Goal: Task Accomplishment & Management: Complete application form

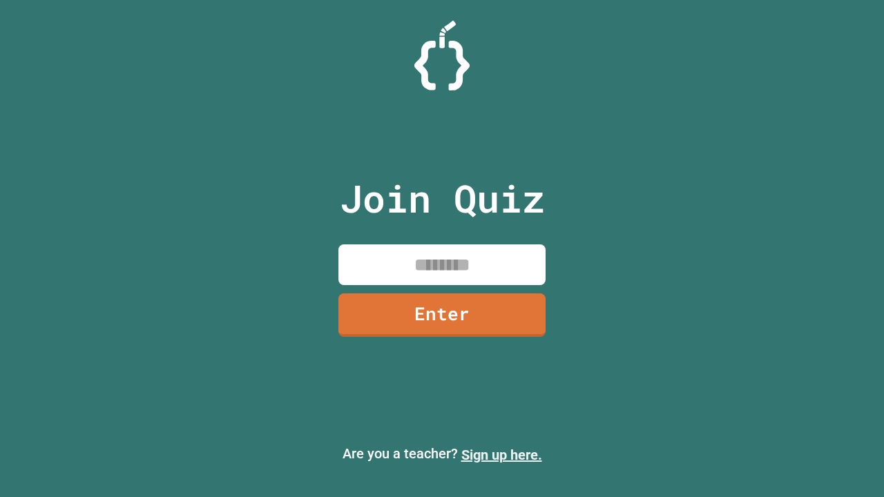
click at [501, 455] on link "Sign up here." at bounding box center [501, 455] width 81 height 17
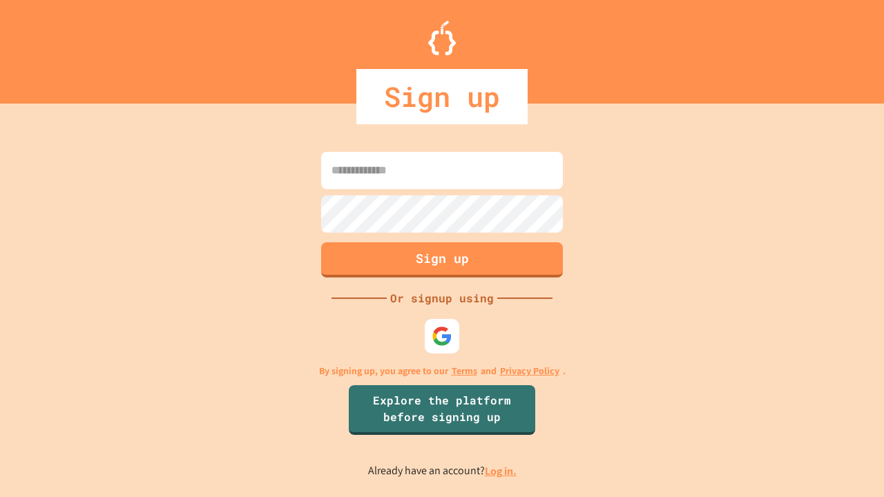
click at [501, 471] on link "Log in." at bounding box center [501, 471] width 32 height 14
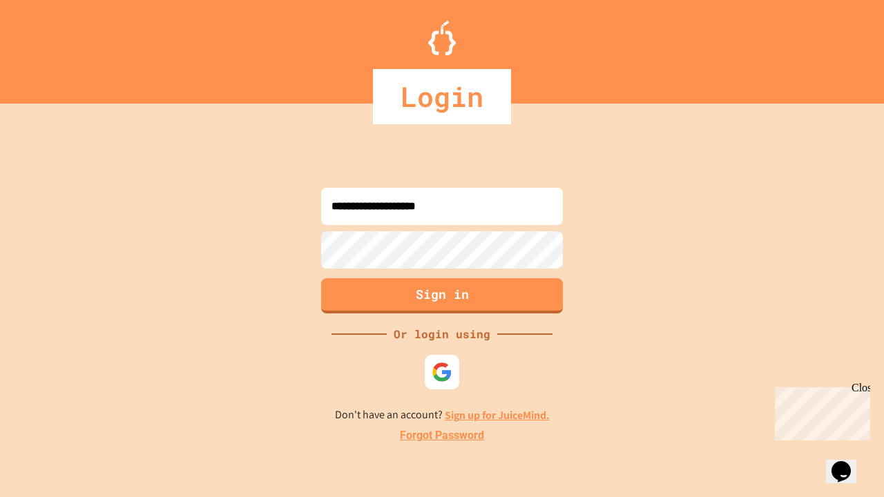
type input "**********"
